Goal: Task Accomplishment & Management: Use online tool/utility

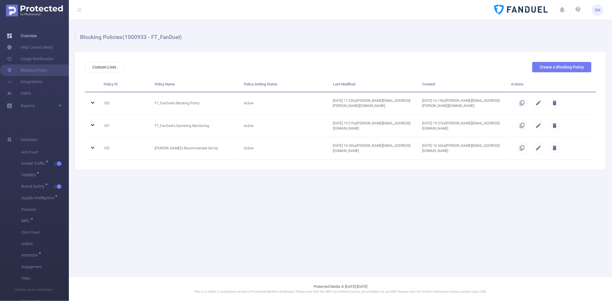
click at [27, 36] on link "Overview" at bounding box center [22, 35] width 30 height 11
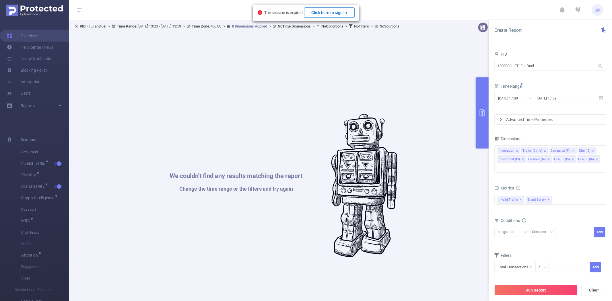
click at [326, 11] on button "Click here to sign in" at bounding box center [329, 12] width 51 height 10
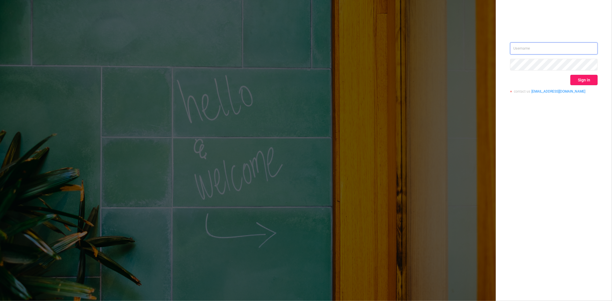
type input "[PERSON_NAME][EMAIL_ADDRESS][DOMAIN_NAME]"
click at [575, 78] on button "Sign in" at bounding box center [584, 80] width 27 height 10
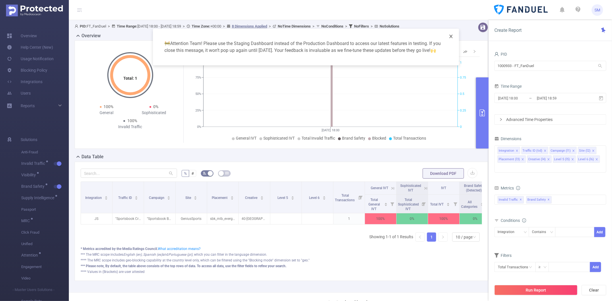
click at [452, 36] on icon "icon: close" at bounding box center [451, 36] width 5 height 5
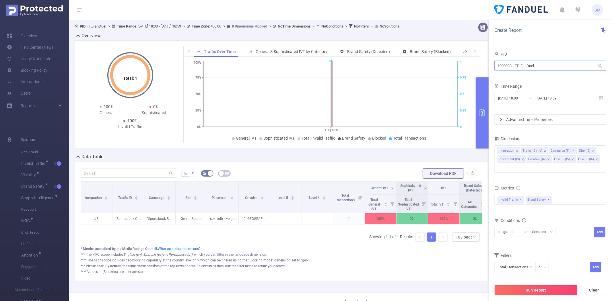
drag, startPoint x: 543, startPoint y: 66, endPoint x: 496, endPoint y: 67, distance: 47.4
click at [498, 67] on input "1000933 - FT_FanDuel" at bounding box center [551, 66] width 112 height 10
type input "shutter"
click at [545, 76] on li "1000848 - FT_Shutterfly 553K [15K rows]" at bounding box center [551, 77] width 112 height 9
click at [602, 96] on icon at bounding box center [601, 98] width 5 height 5
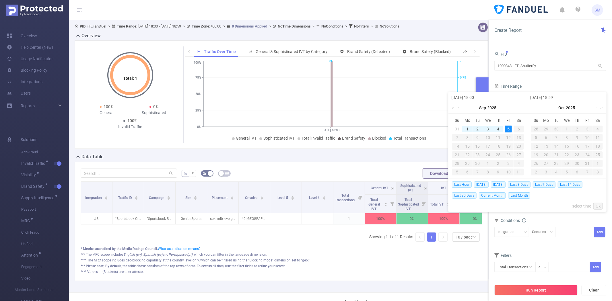
click at [471, 195] on span "Last 30 Days" at bounding box center [464, 196] width 25 height 6
type input "[DATE] 00:00"
type input "[DATE] 23:59"
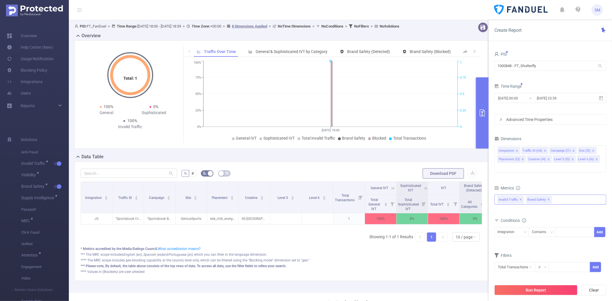
click at [548, 197] on span "✕" at bounding box center [549, 200] width 2 height 7
click at [528, 289] on button "Run Report" at bounding box center [536, 290] width 83 height 10
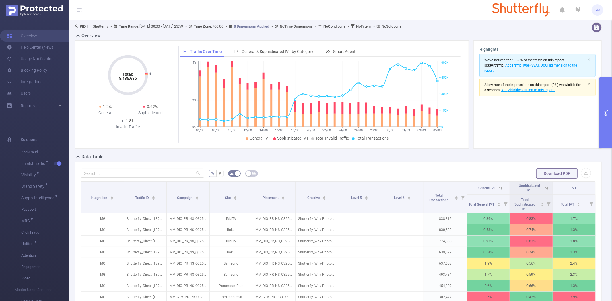
click at [611, 95] on button "primary" at bounding box center [606, 113] width 13 height 71
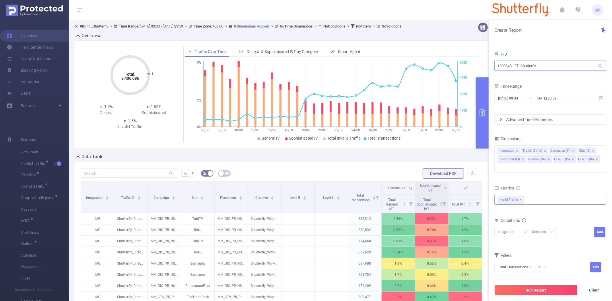
drag, startPoint x: 544, startPoint y: 69, endPoint x: 465, endPoint y: 71, distance: 79.2
click at [465, 71] on section "PID: FT_Shutterfly > Time Range: [DATE] 00:00 - [DATE] 23:59 > Time Zone: +00:0…" at bounding box center [340, 198] width 543 height 356
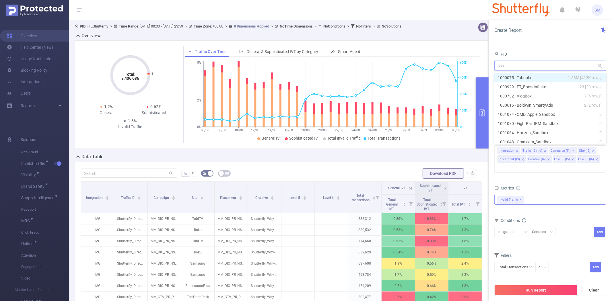
type input "boost"
click at [516, 73] on li "1000929 - FT_BoostInfinite 23 [20 rows]" at bounding box center [551, 77] width 112 height 9
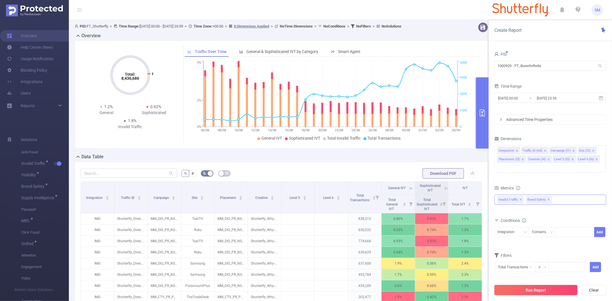
click at [523, 289] on button "Run Report" at bounding box center [536, 290] width 83 height 10
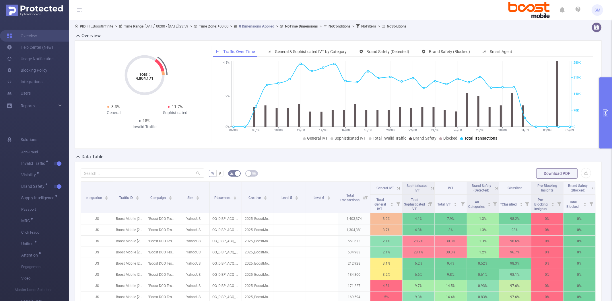
click at [598, 84] on div "Total: 4,804,171 Total: 4,804,171 3.3% General 11.7% Sophisticated 15% Invalid …" at bounding box center [338, 94] width 532 height 109
click at [604, 86] on button "primary" at bounding box center [606, 113] width 13 height 71
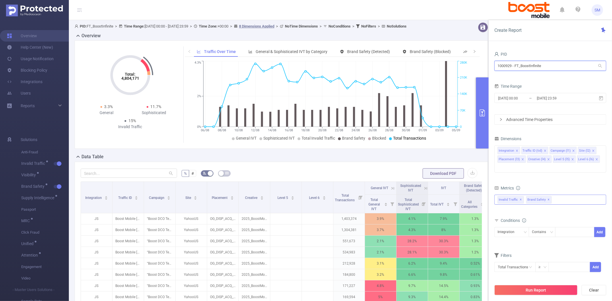
drag, startPoint x: 570, startPoint y: 64, endPoint x: 476, endPoint y: 63, distance: 93.9
click at [476, 63] on section "PID: FT_BoostInfinite > Time Range: [DATE] 00:00 - [DATE] 23:59 > Time Zone: +0…" at bounding box center [340, 206] width 543 height 373
type input "prince"
click at [499, 76] on li "1000998 - FT_PrincessCruises 5.06M [366K rows]" at bounding box center [551, 77] width 112 height 9
click at [537, 288] on button "Run Report" at bounding box center [536, 290] width 83 height 10
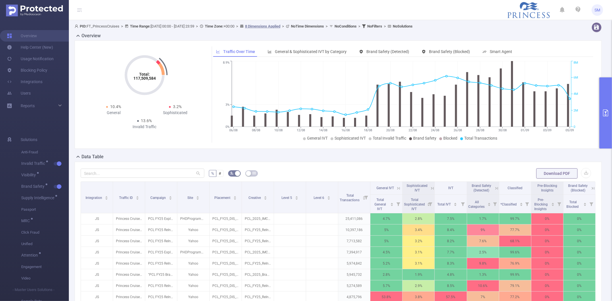
click at [607, 96] on button "primary" at bounding box center [606, 113] width 13 height 71
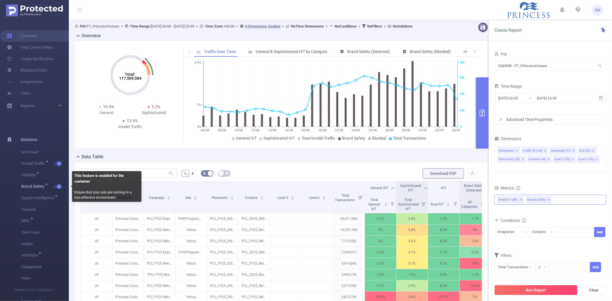
click at [57, 187] on button "button" at bounding box center [58, 186] width 8 height 3
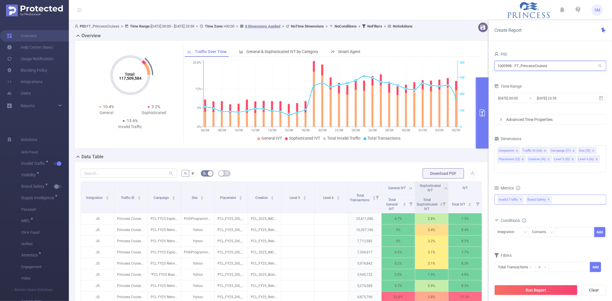
drag, startPoint x: 555, startPoint y: 65, endPoint x: 457, endPoint y: 67, distance: 98.2
click at [458, 67] on section "PID: FT_PrincessCruises > Time Range: [DATE] 00:00 - [DATE] 23:59 > Time Zone: …" at bounding box center [340, 198] width 543 height 356
type input "cunard"
click at [520, 77] on li "1001061 - FT_CunardCruises 95K [30K rows]" at bounding box center [551, 77] width 112 height 9
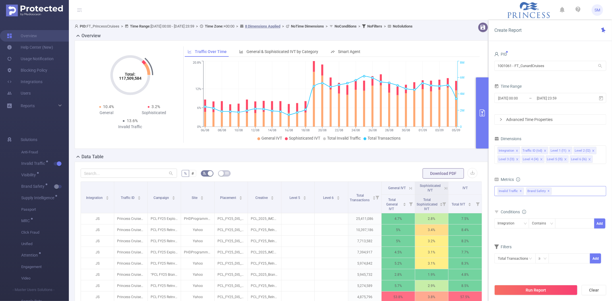
click at [548, 191] on span "✕" at bounding box center [549, 191] width 2 height 7
click at [520, 286] on button "Run Report" at bounding box center [536, 290] width 83 height 10
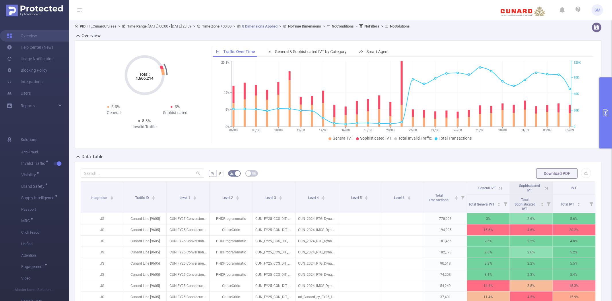
click at [609, 93] on button "primary" at bounding box center [606, 113] width 13 height 71
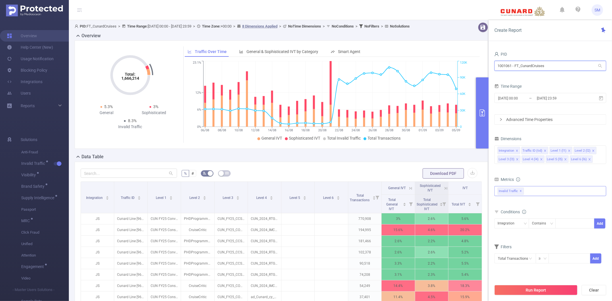
drag, startPoint x: 512, startPoint y: 65, endPoint x: 497, endPoint y: 65, distance: 14.1
click at [497, 65] on input "1001061 - FT_CunardCruises" at bounding box center [551, 66] width 112 height 10
